Goal: Task Accomplishment & Management: Manage account settings

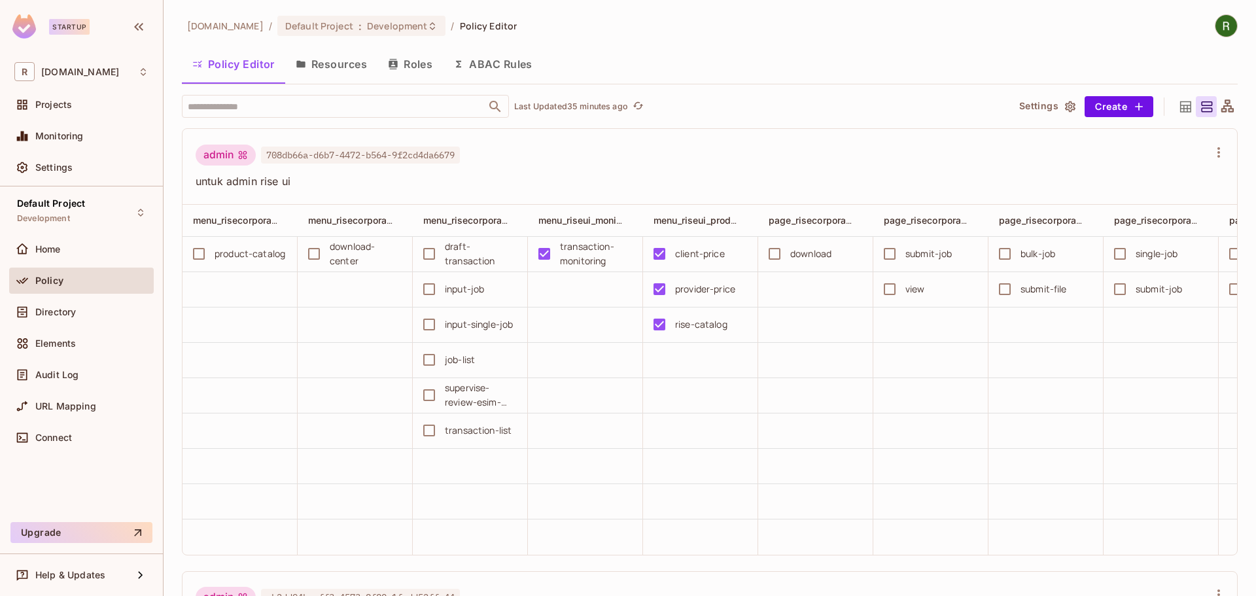
scroll to position [0, 1048]
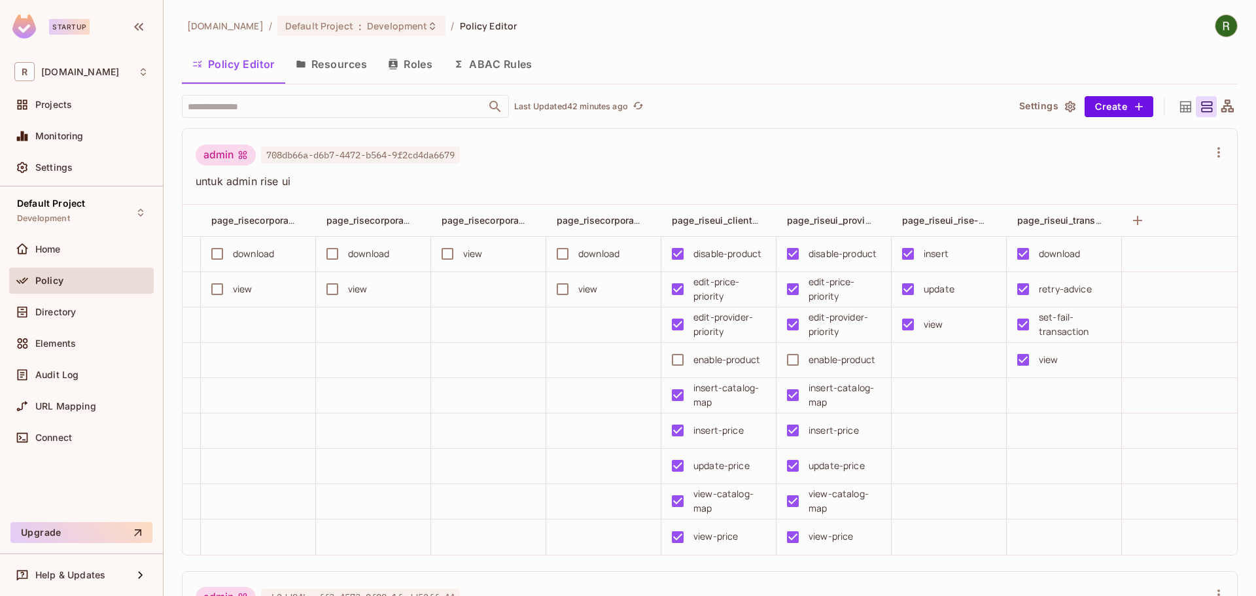
click at [331, 63] on button "Resources" at bounding box center [331, 64] width 92 height 33
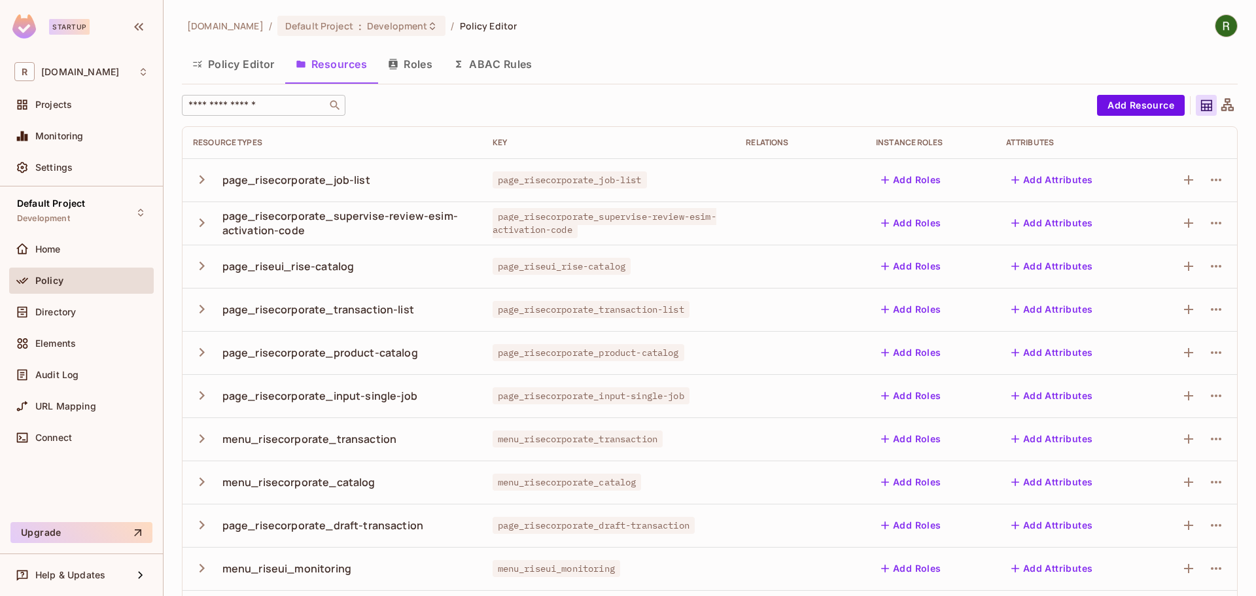
click at [287, 104] on input "text" at bounding box center [254, 105] width 137 height 13
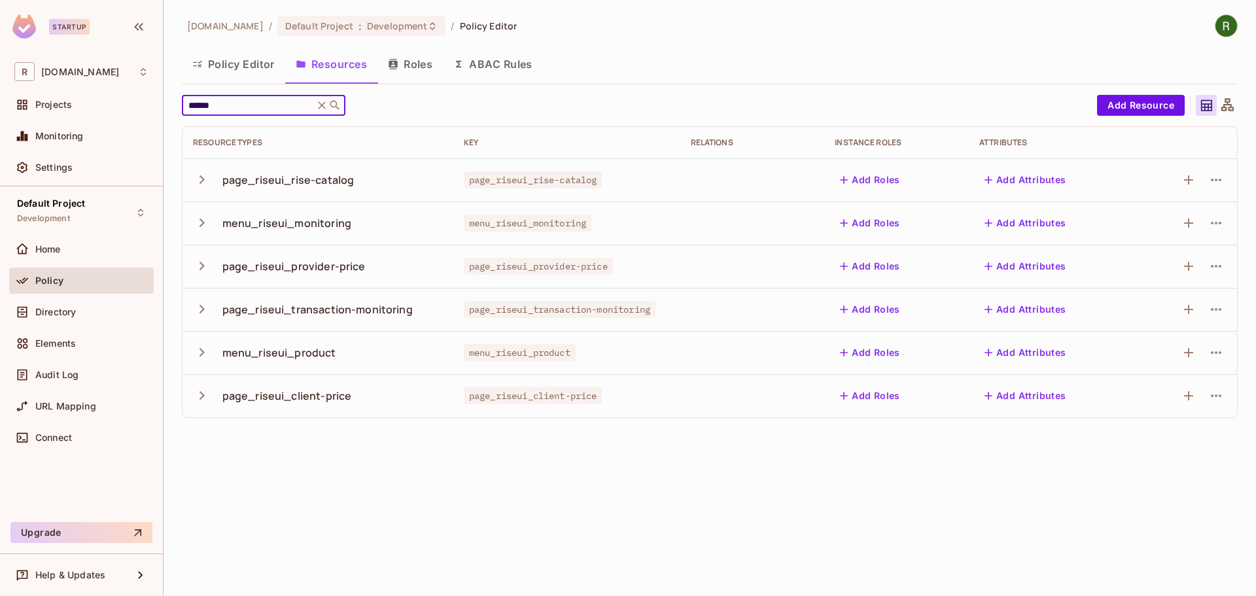
type input "******"
click at [204, 177] on icon "button" at bounding box center [202, 180] width 18 height 18
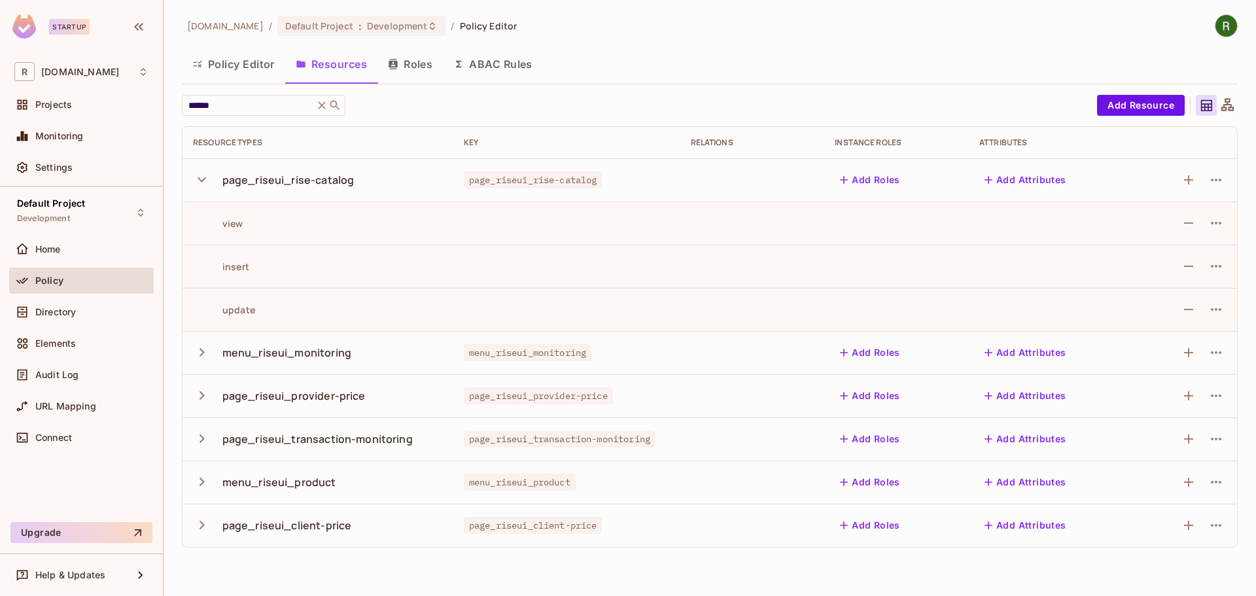
click at [204, 177] on icon "button" at bounding box center [202, 180] width 18 height 18
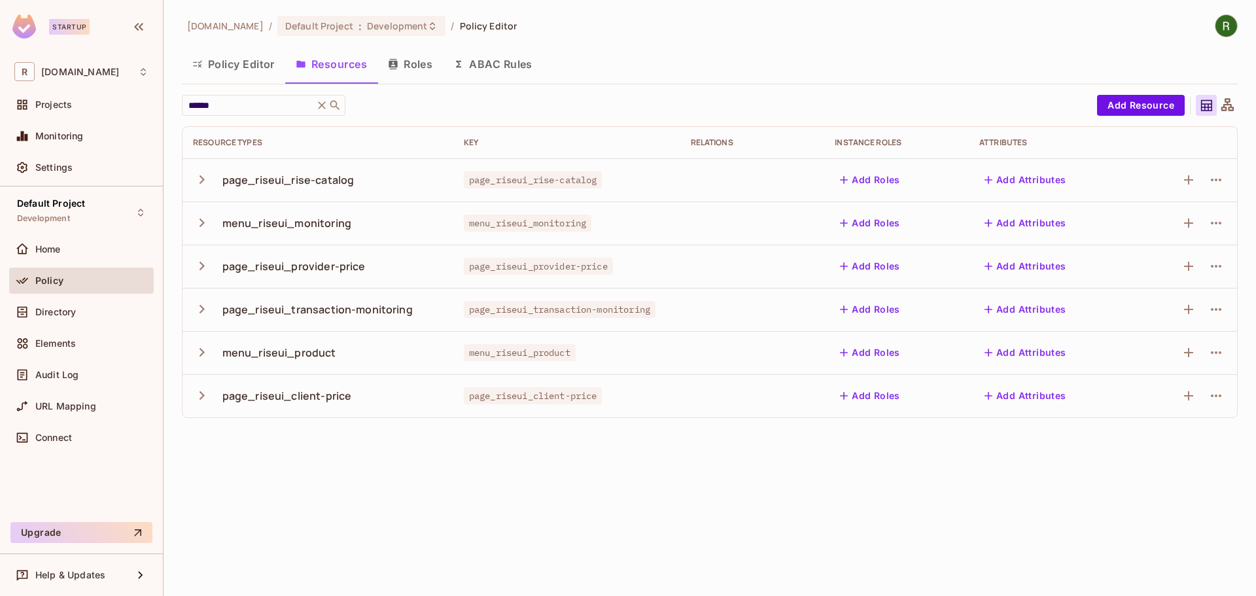
click at [203, 257] on icon "button" at bounding box center [202, 266] width 18 height 18
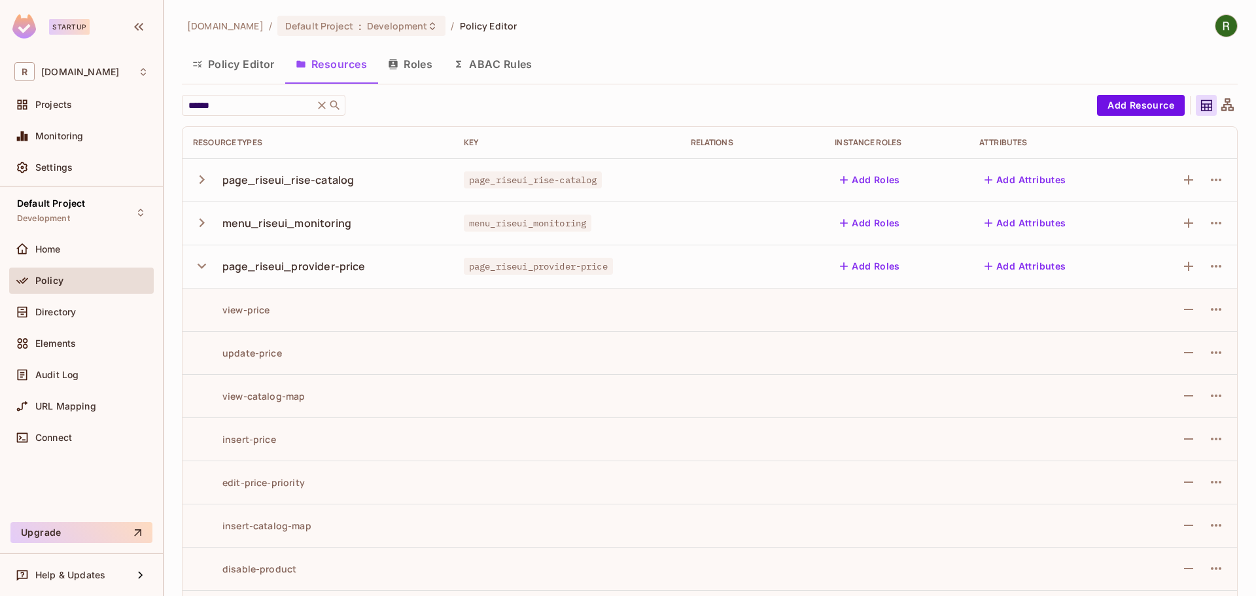
click at [203, 257] on icon "button" at bounding box center [202, 266] width 18 height 18
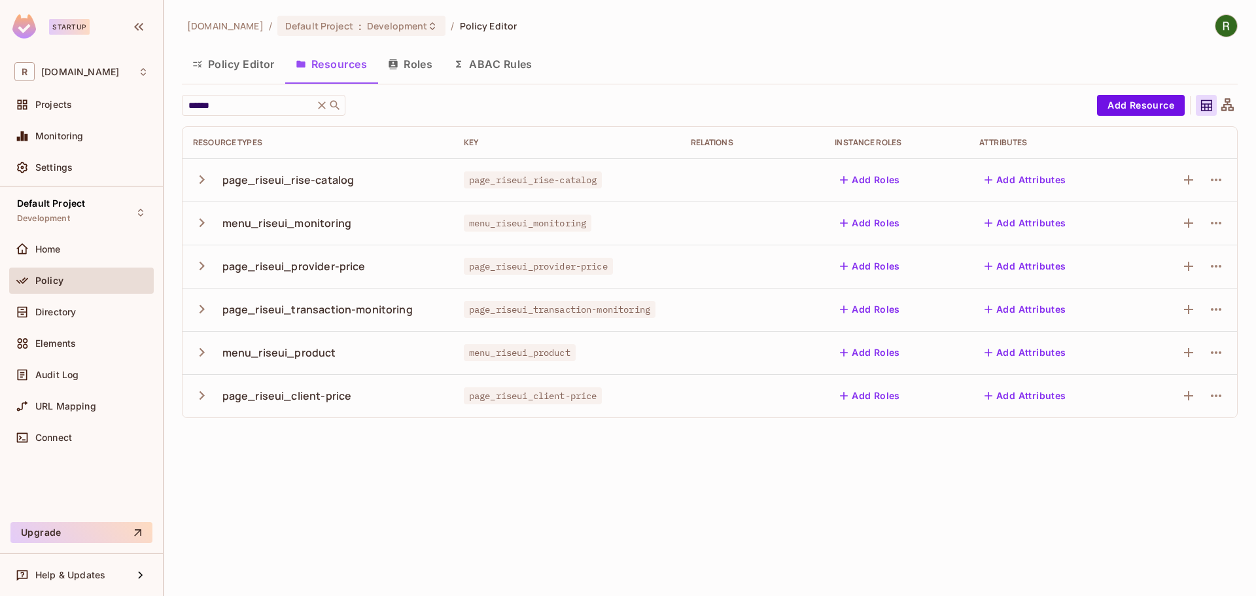
click at [203, 257] on icon "button" at bounding box center [202, 266] width 18 height 18
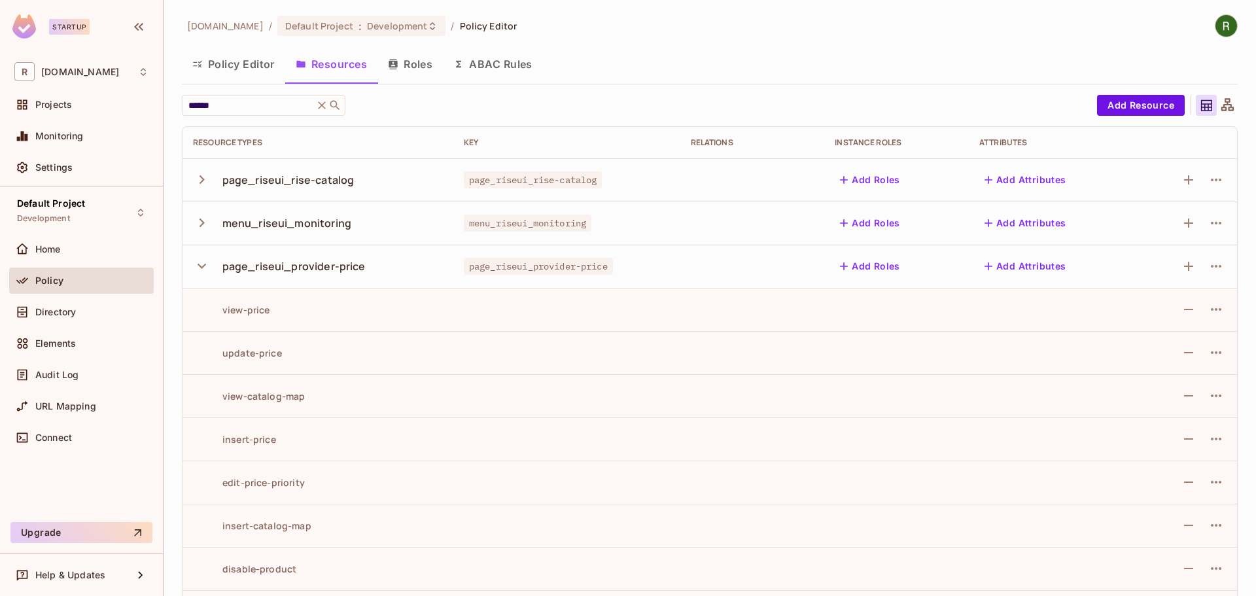
click at [203, 257] on icon "button" at bounding box center [202, 266] width 18 height 18
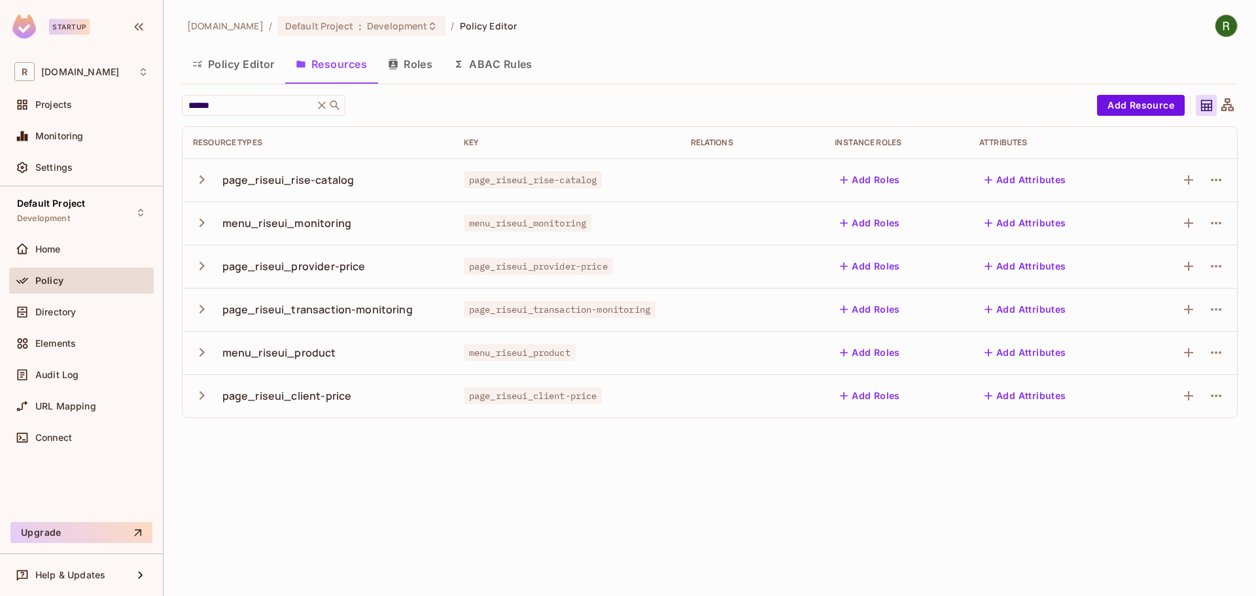
click at [205, 354] on icon "button" at bounding box center [202, 353] width 18 height 18
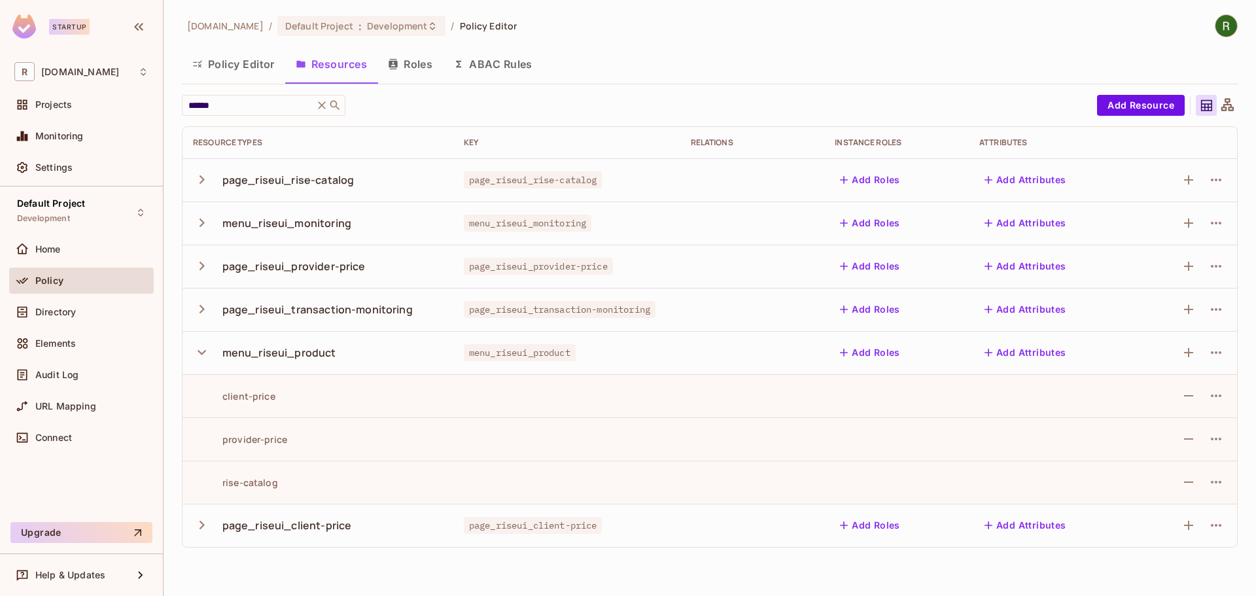
click at [205, 354] on icon "button" at bounding box center [202, 353] width 18 height 18
